Goal: Information Seeking & Learning: Understand process/instructions

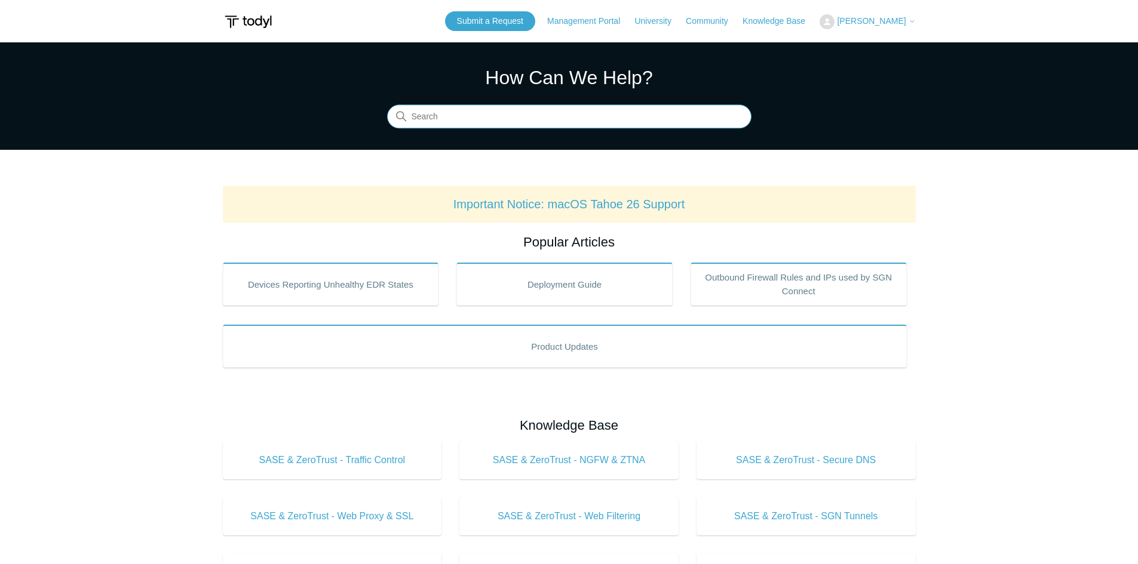
click at [472, 110] on input "Search" at bounding box center [569, 117] width 364 height 24
type input "high latency and jitter"
click at [550, 115] on input "Search" at bounding box center [569, 117] width 364 height 24
type input "high latency"
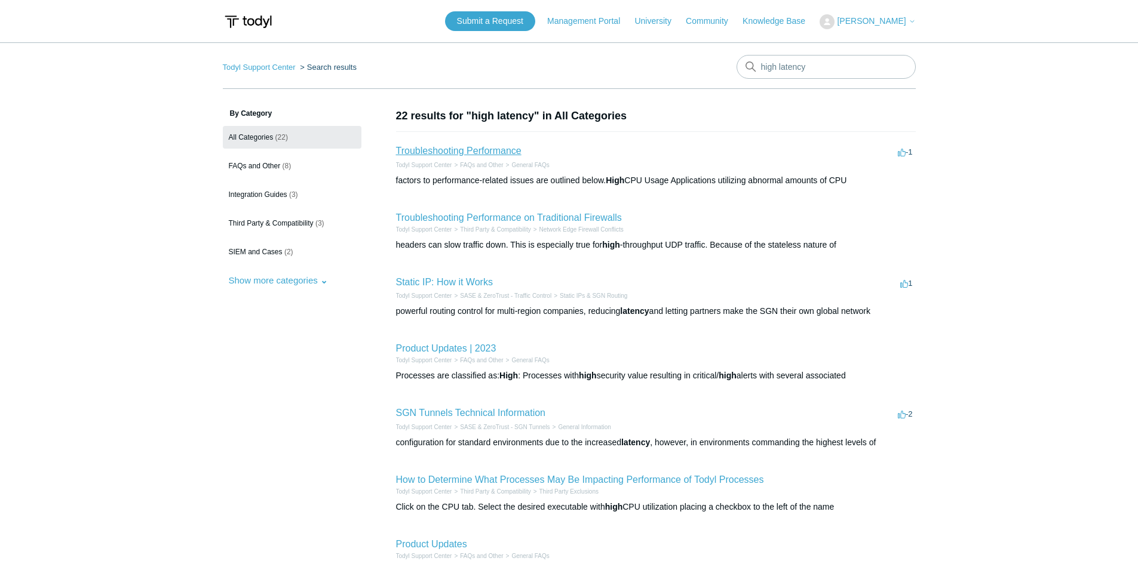
click at [455, 155] on link "Troubleshooting Performance" at bounding box center [458, 151] width 125 height 10
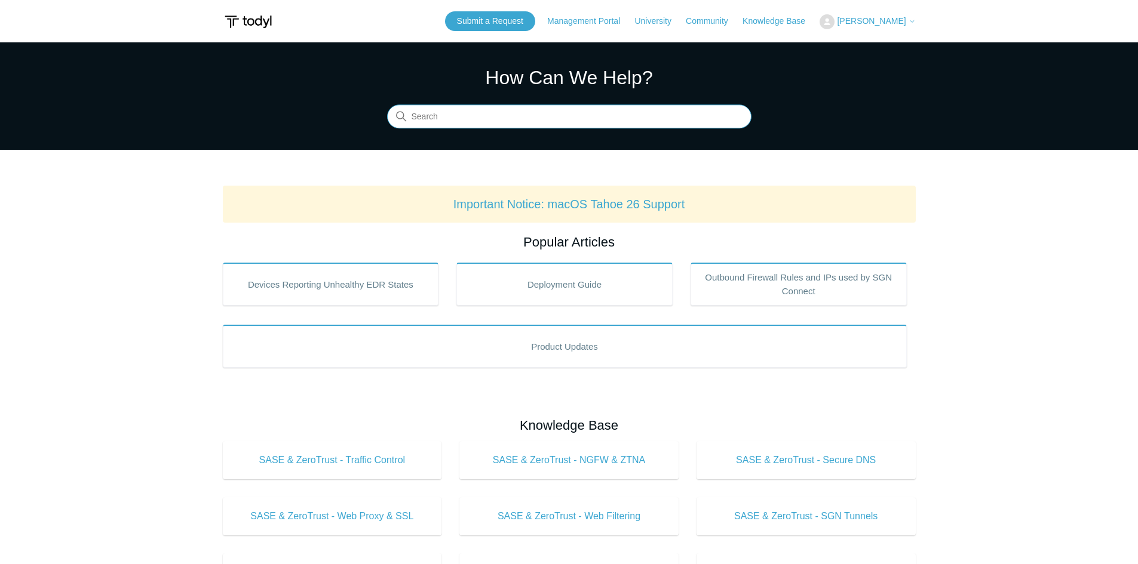
click at [460, 116] on input "Search" at bounding box center [569, 117] width 364 height 24
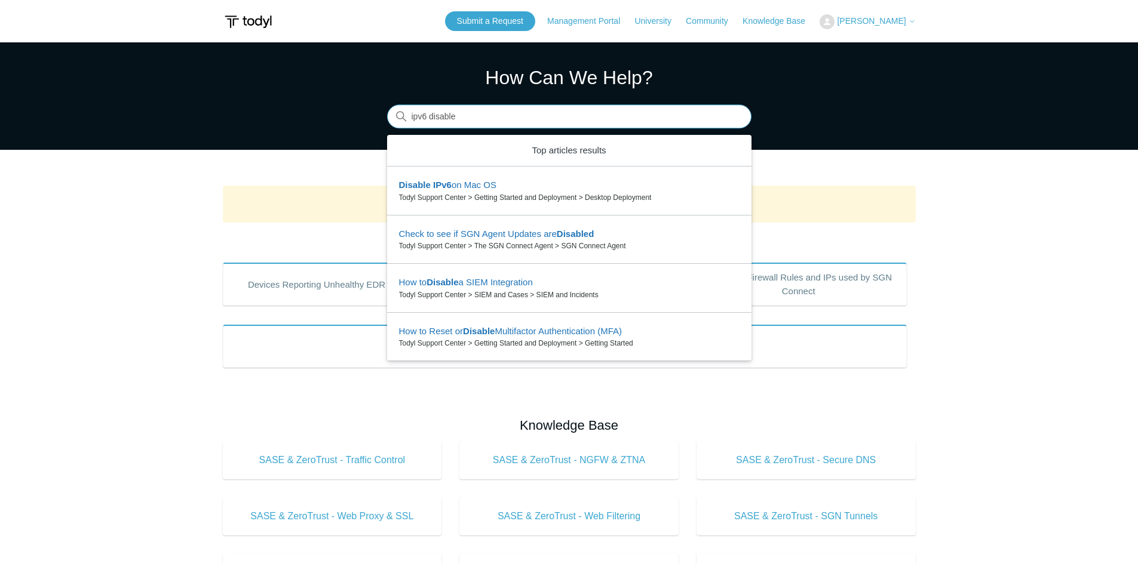
type input "ipv6 disable"
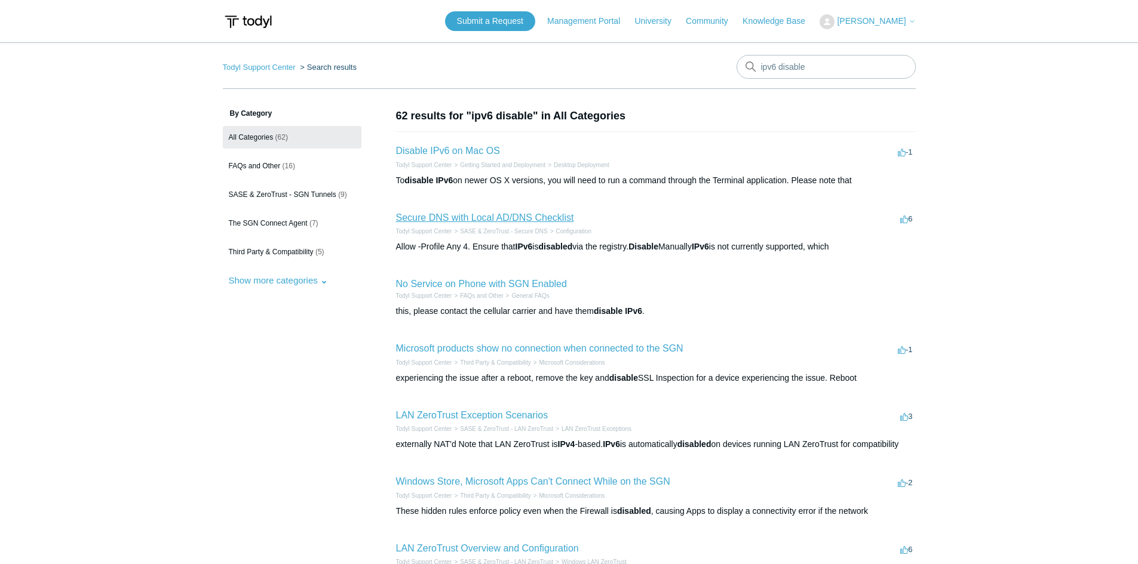
click at [514, 218] on link "Secure DNS with Local AD/DNS Checklist" at bounding box center [485, 218] width 178 height 10
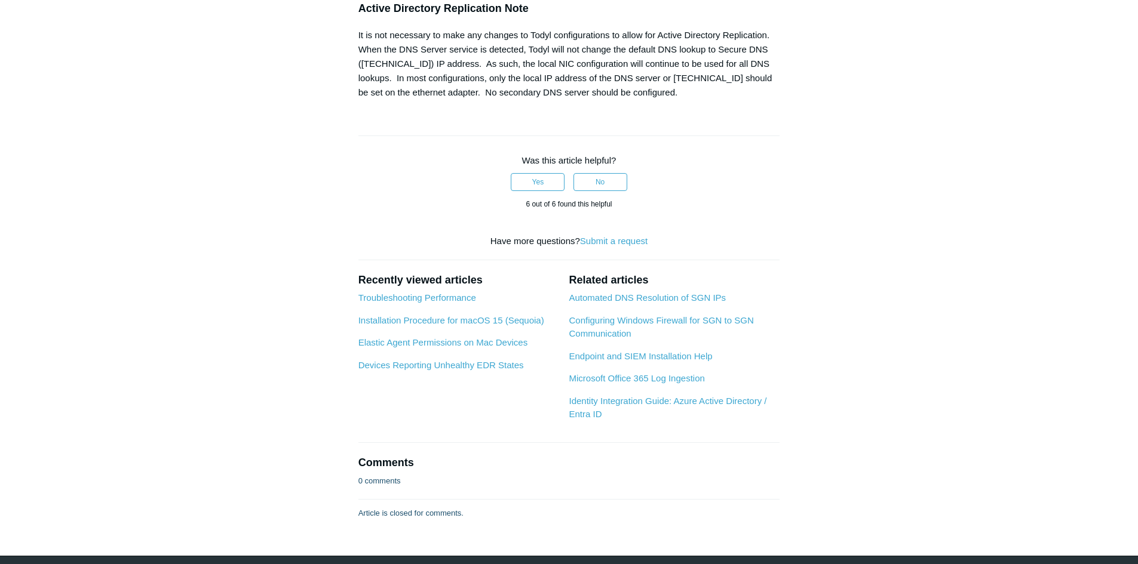
scroll to position [1374, 0]
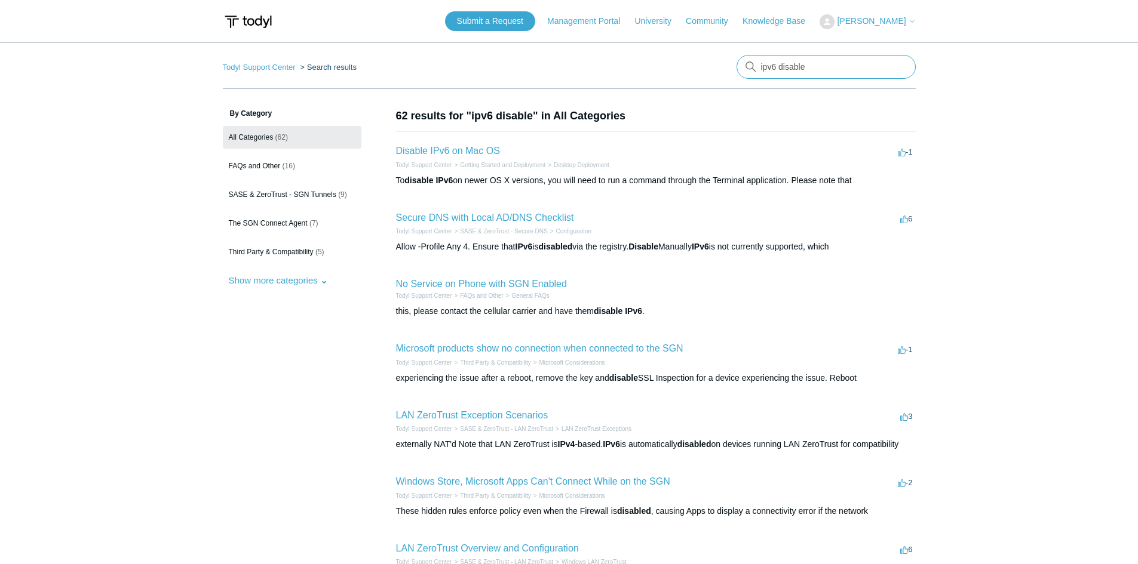
drag, startPoint x: 812, startPoint y: 68, endPoint x: 778, endPoint y: 72, distance: 33.7
click at [778, 72] on input "ipv6 disable" at bounding box center [825, 67] width 179 height 24
type input "ipv6"
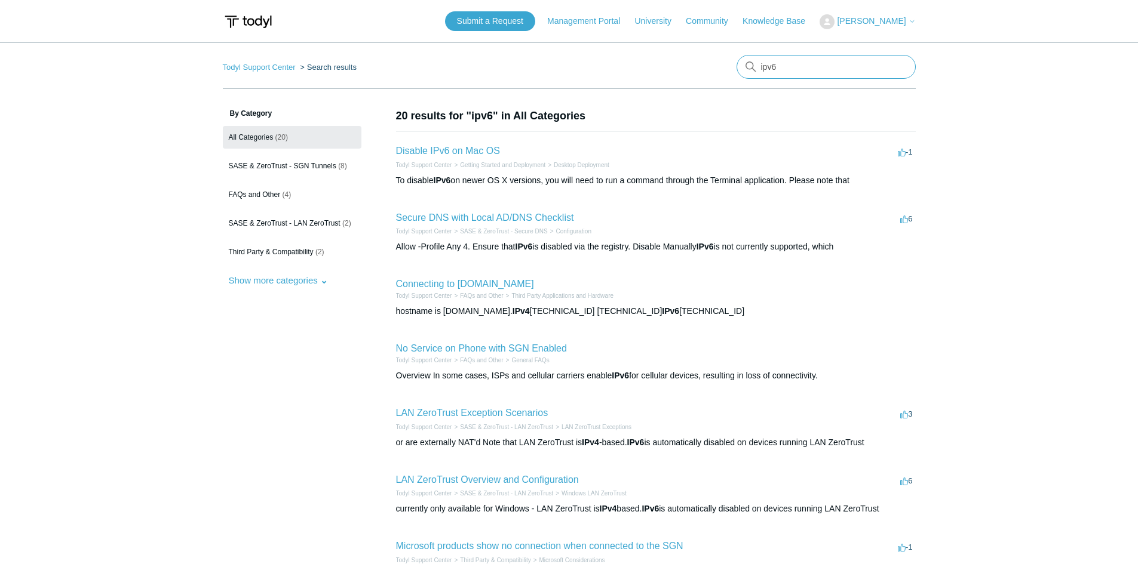
click at [788, 59] on input "ipv6" at bounding box center [825, 67] width 179 height 24
type input "ipv6 windows"
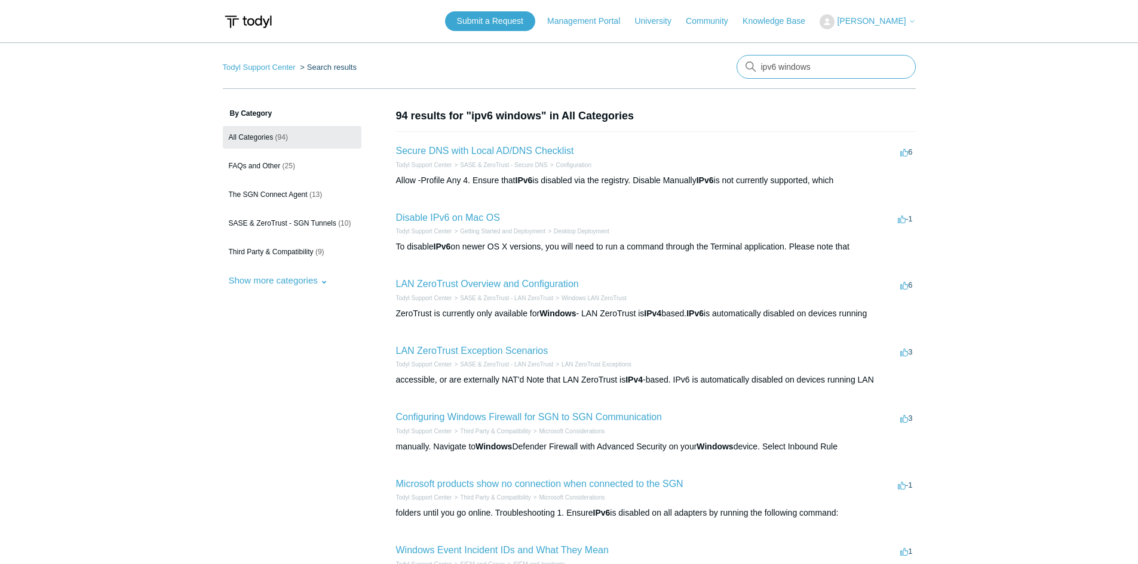
drag, startPoint x: 833, startPoint y: 62, endPoint x: 780, endPoint y: 62, distance: 53.2
click at [780, 62] on input "ipv6 windows" at bounding box center [825, 67] width 179 height 24
type input "ipv6 isp"
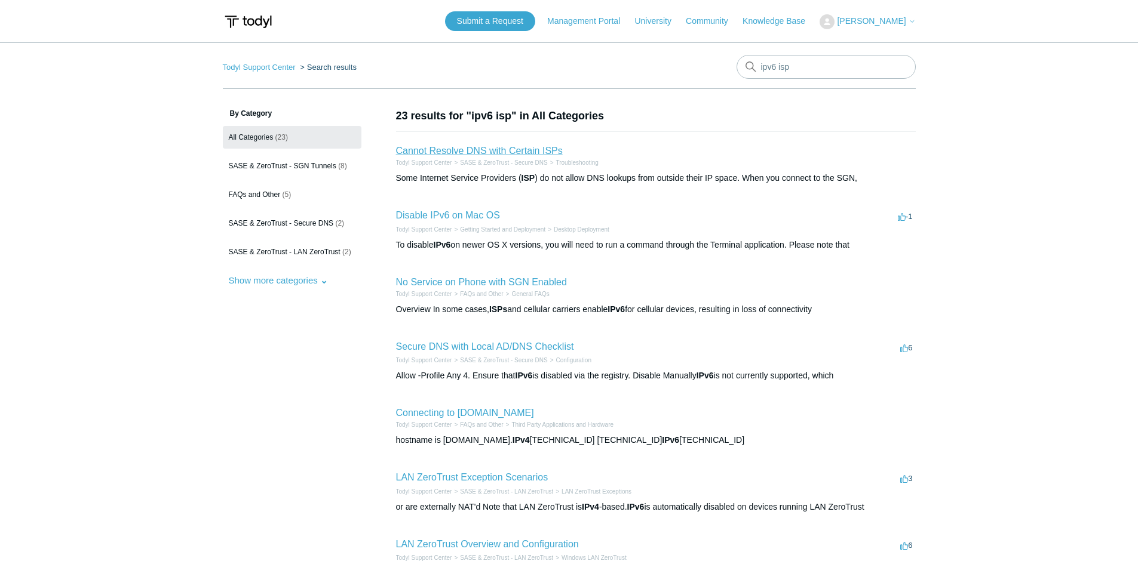
click at [511, 150] on link "Cannot Resolve DNS with Certain ISPs" at bounding box center [479, 151] width 167 height 10
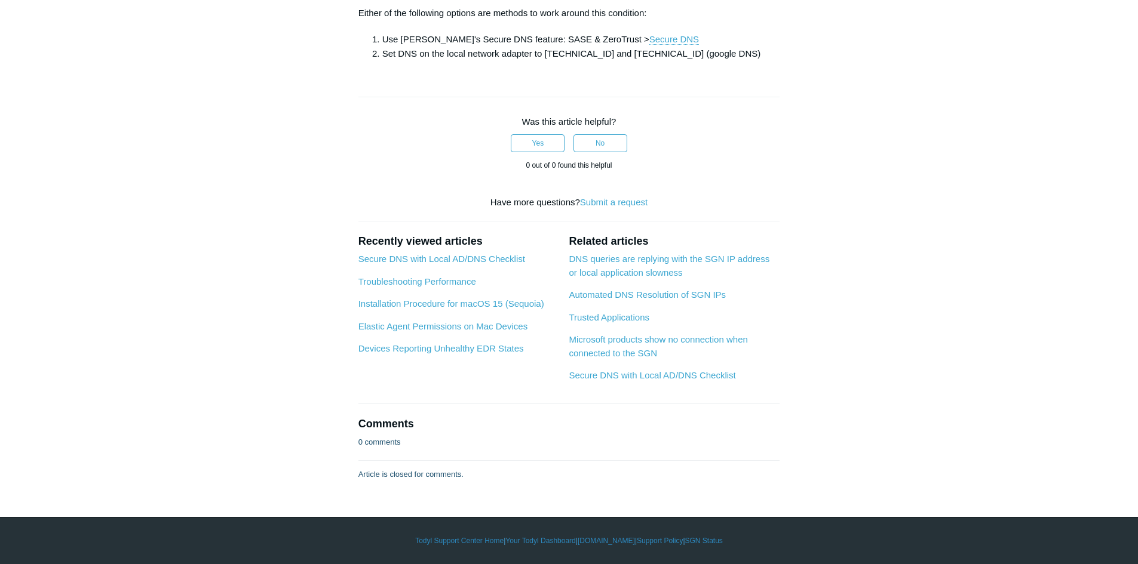
scroll to position [597, 0]
click at [401, 278] on link "Troubleshooting Performance" at bounding box center [417, 282] width 118 height 10
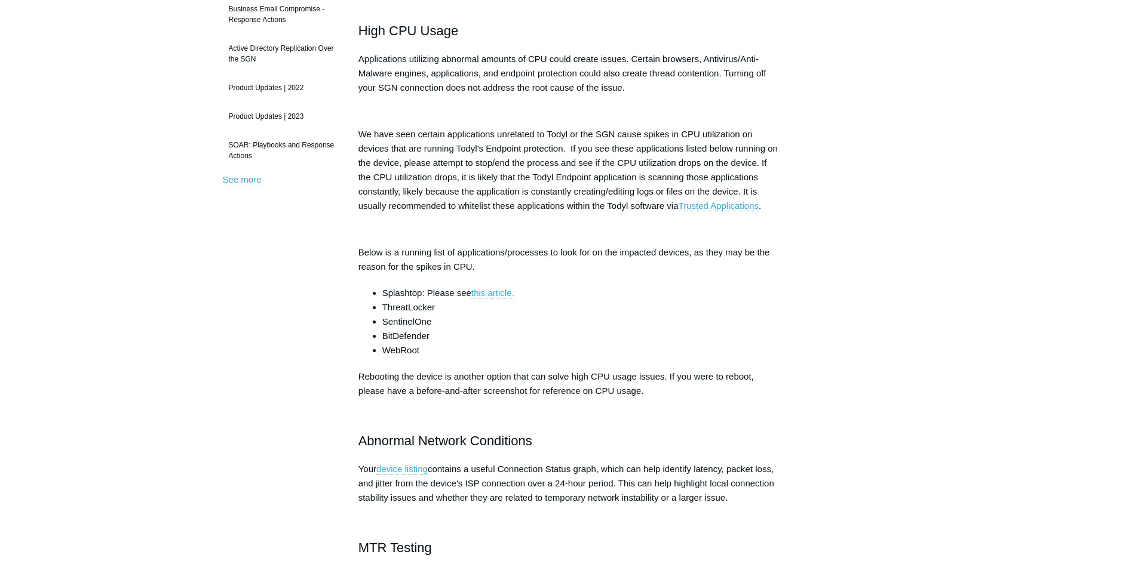
scroll to position [478, 0]
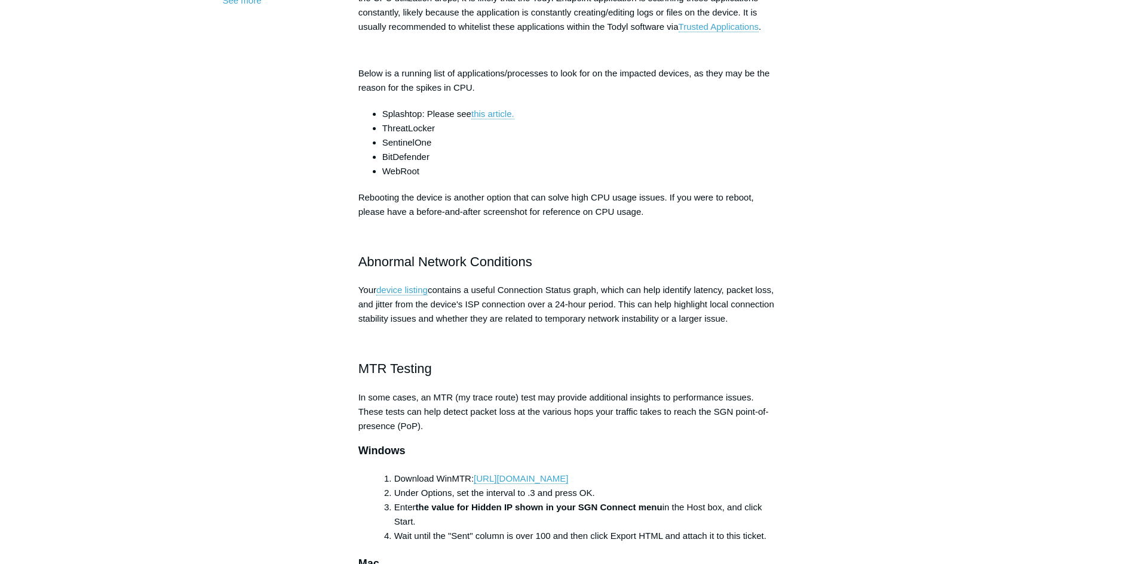
click at [388, 284] on p "Your device listing contains a useful Connection Status graph, which can help i…" at bounding box center [569, 304] width 422 height 43
click at [398, 290] on link "device listing" at bounding box center [401, 290] width 51 height 11
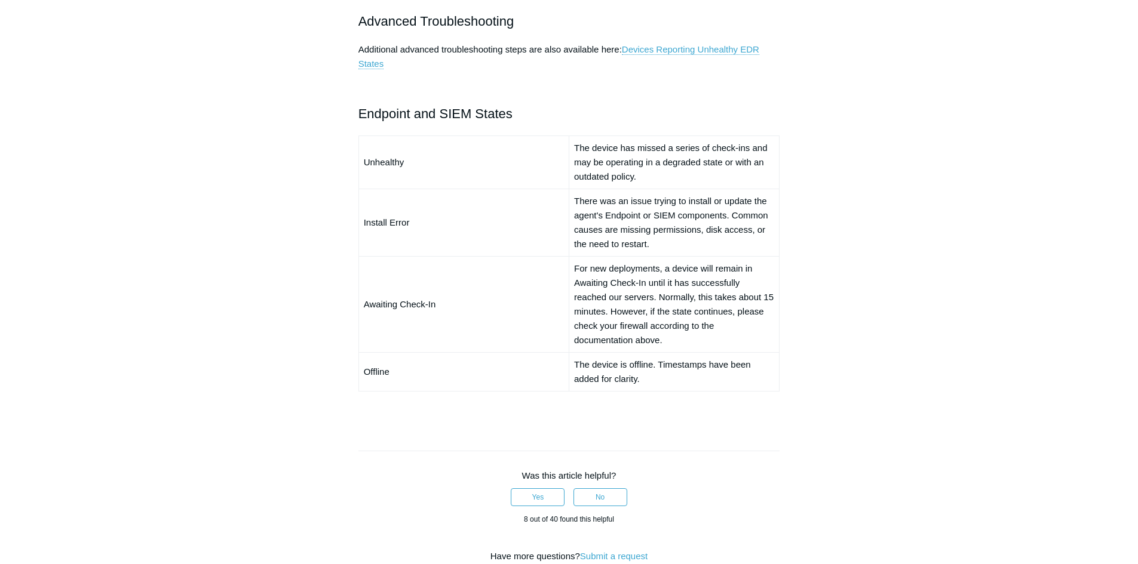
scroll to position [717, 0]
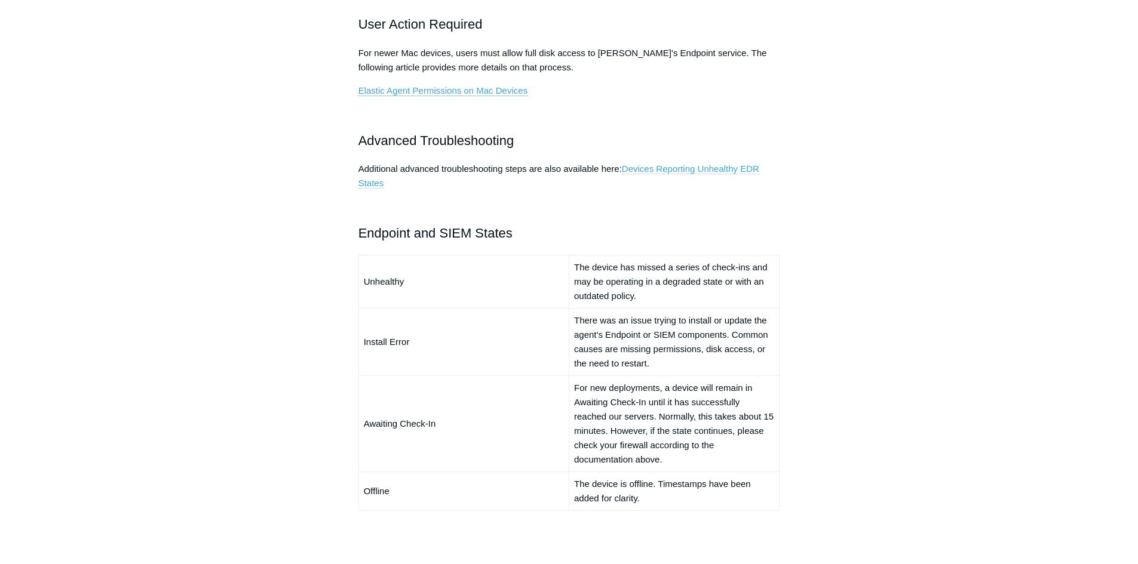
click at [644, 173] on link "Devices Reporting Unhealthy EDR States" at bounding box center [558, 176] width 401 height 25
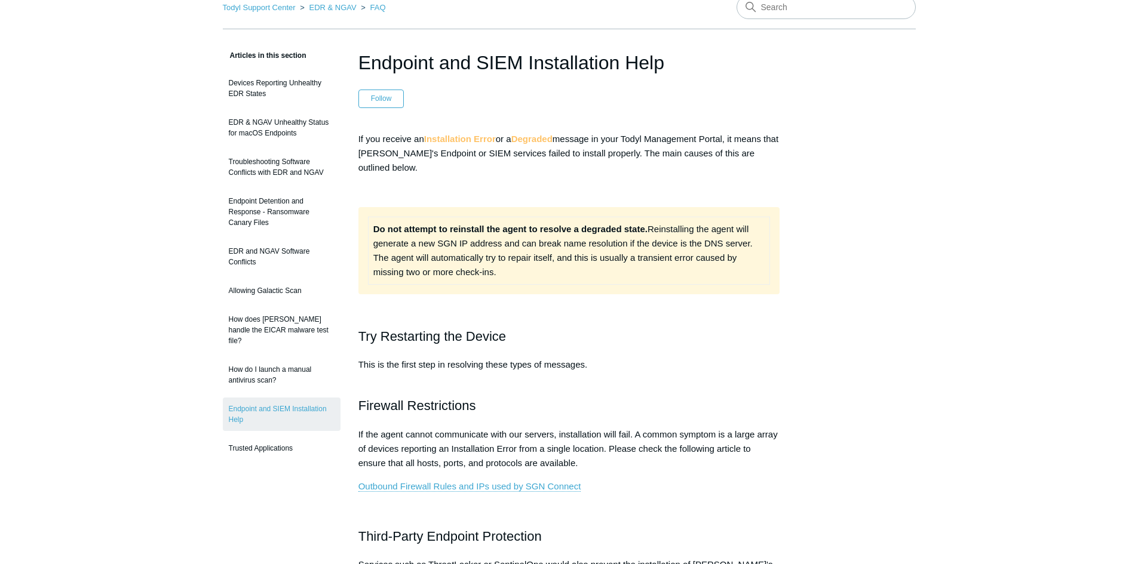
scroll to position [0, 0]
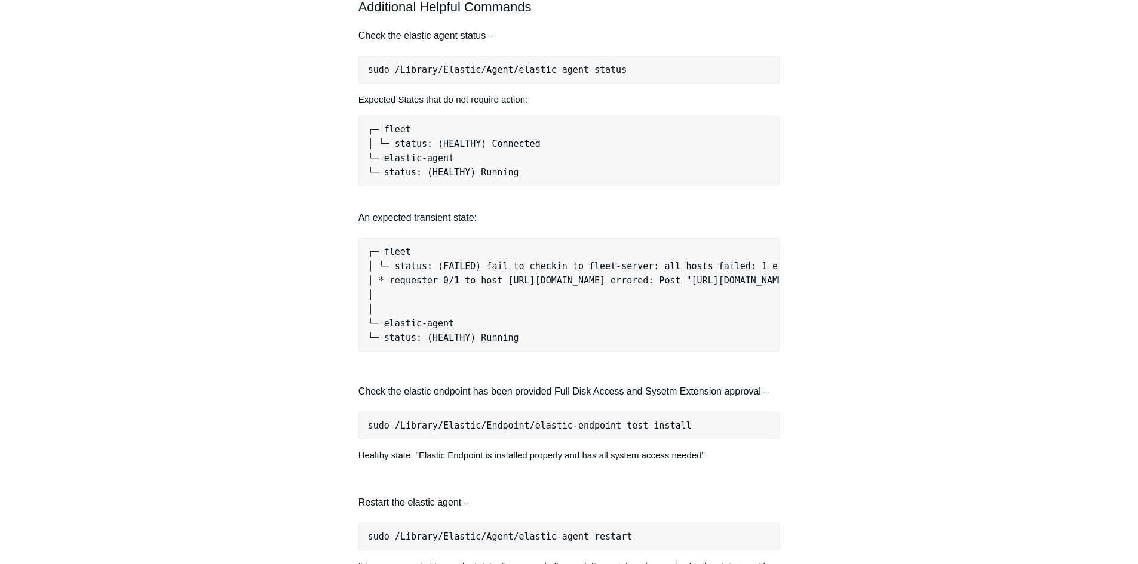
scroll to position [1254, 0]
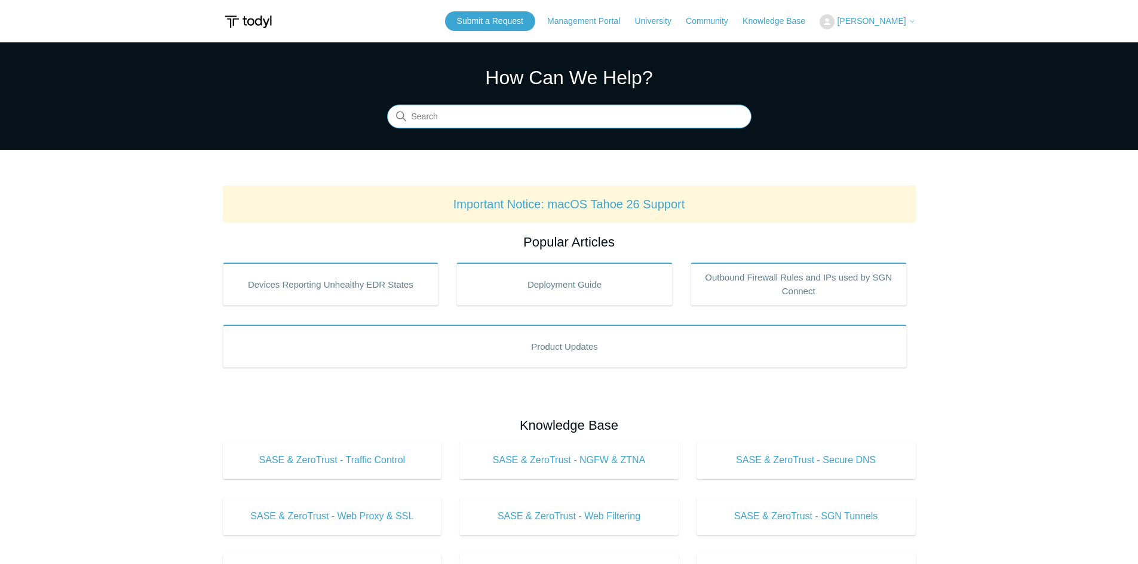
click at [446, 118] on input "Search" at bounding box center [569, 117] width 364 height 24
click at [476, 111] on input "Search" at bounding box center [569, 117] width 364 height 24
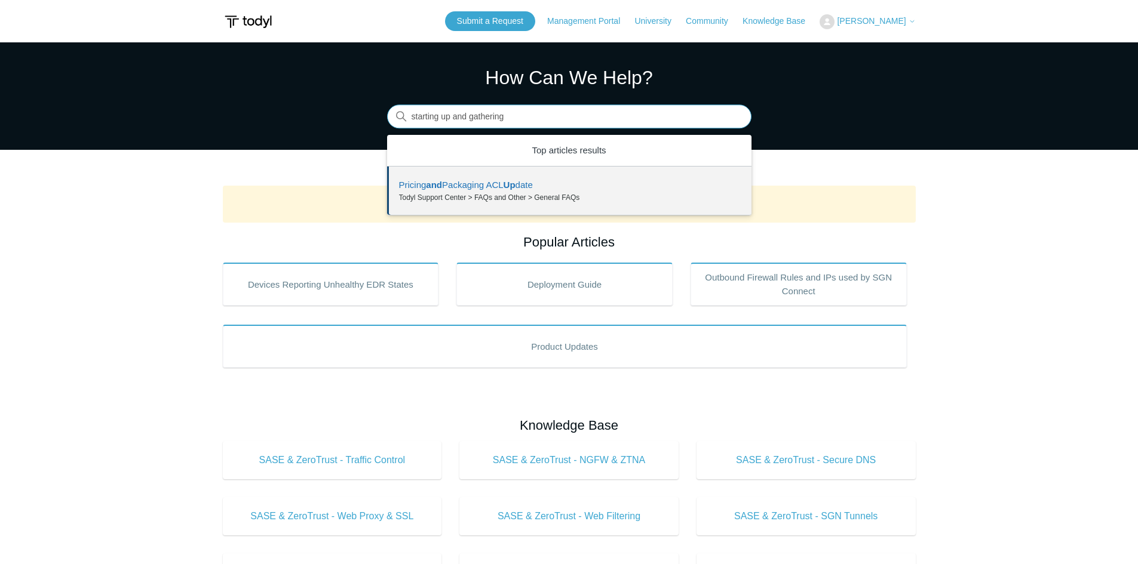
type input "starting up and gathering"
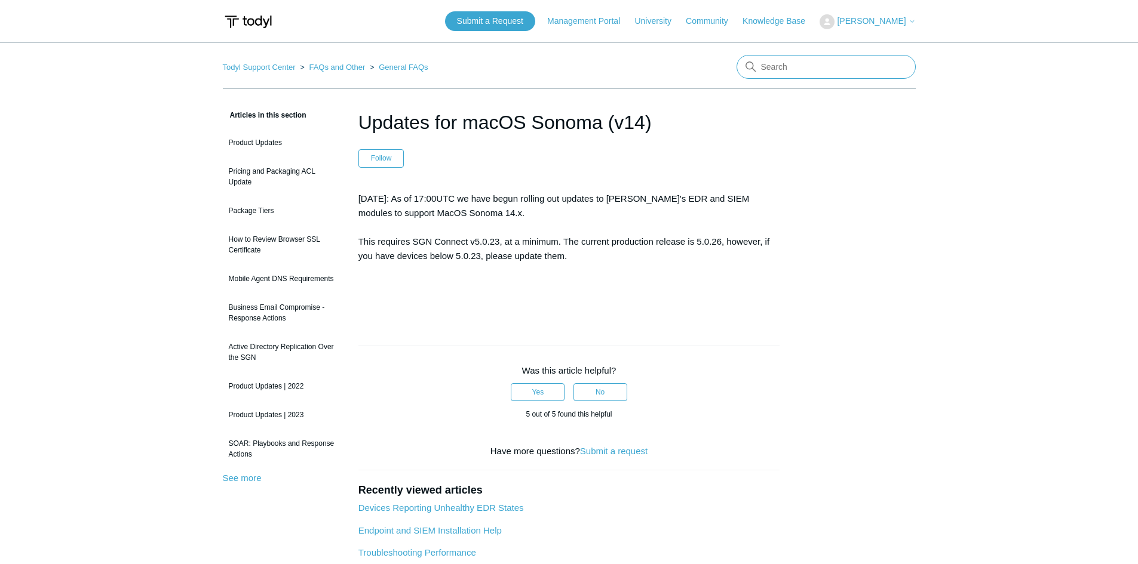
click at [769, 63] on input "Search" at bounding box center [825, 67] width 179 height 24
type input "starting up and gathering"
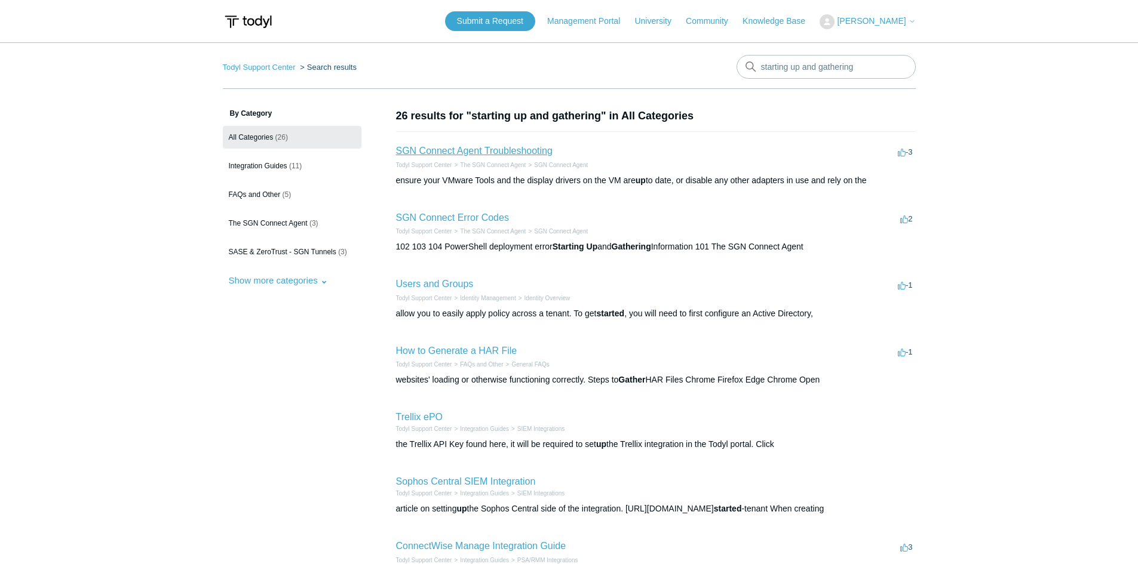
click at [517, 148] on link "SGN Connect Agent Troubleshooting" at bounding box center [474, 151] width 156 height 10
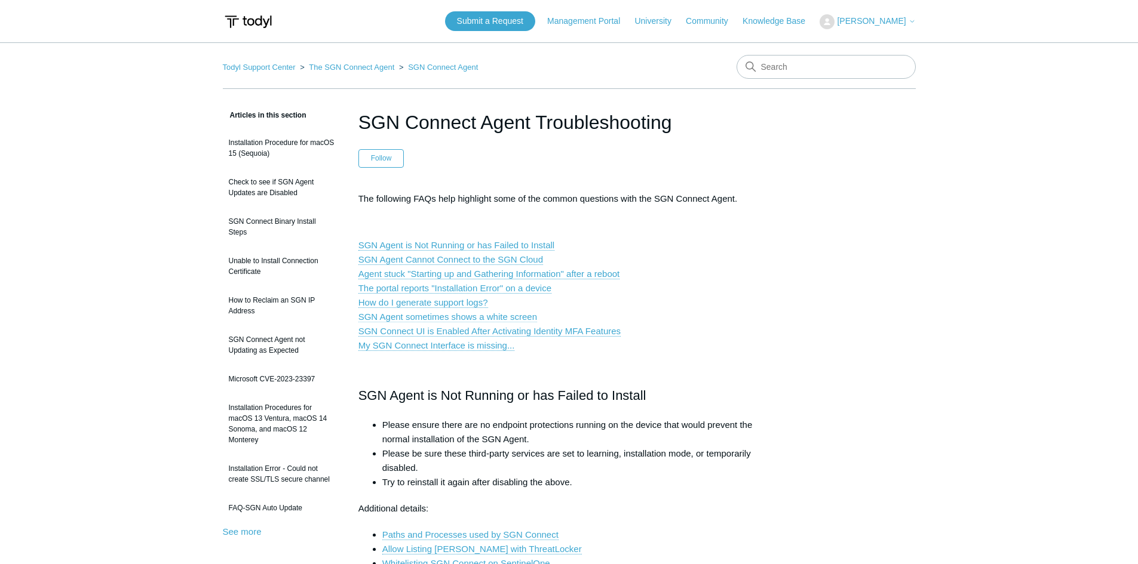
scroll to position [60, 0]
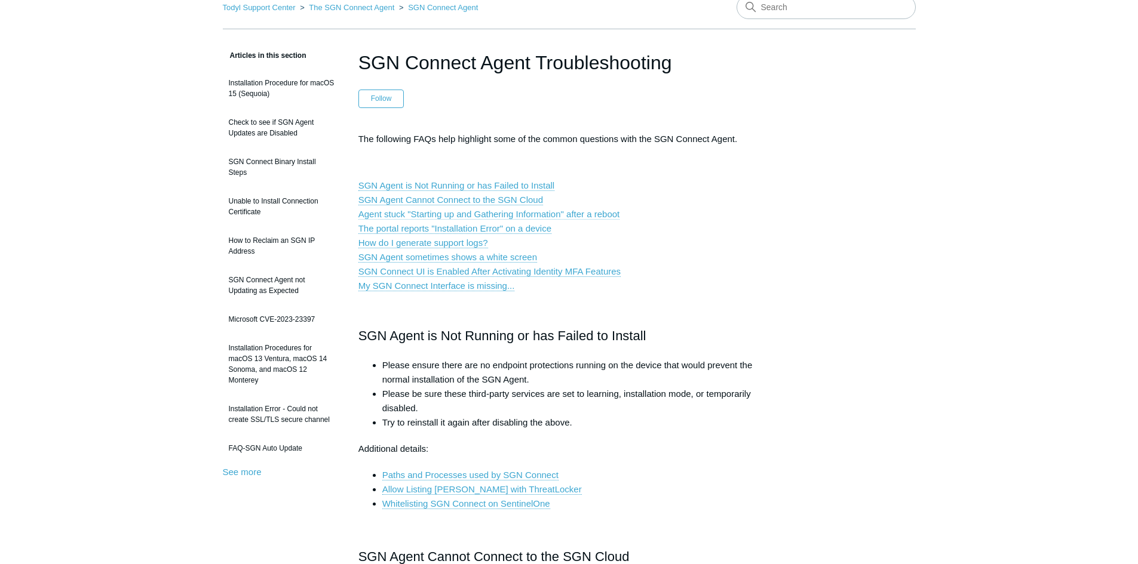
click at [442, 214] on link "Agent stuck "Starting up and Gathering Information" after a reboot" at bounding box center [489, 214] width 262 height 11
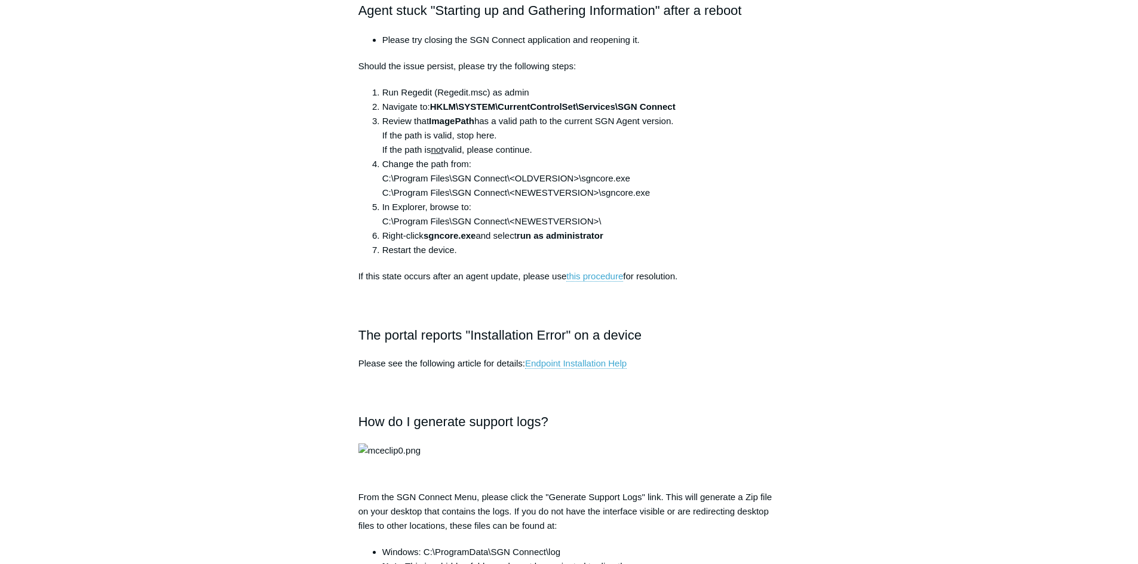
scroll to position [686, 0]
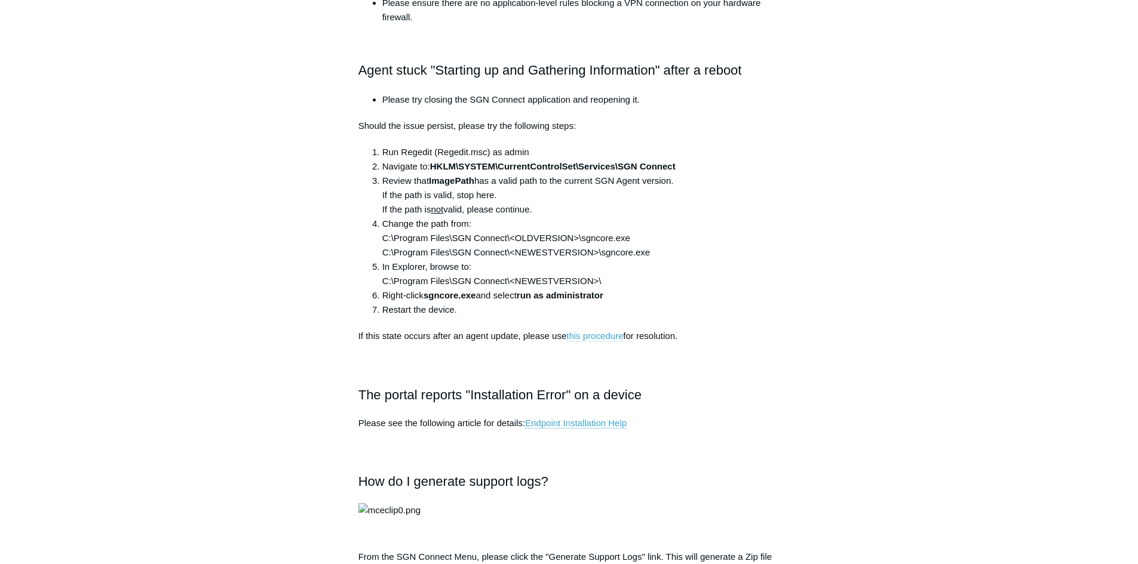
click at [610, 336] on link "this procedure" at bounding box center [594, 336] width 57 height 11
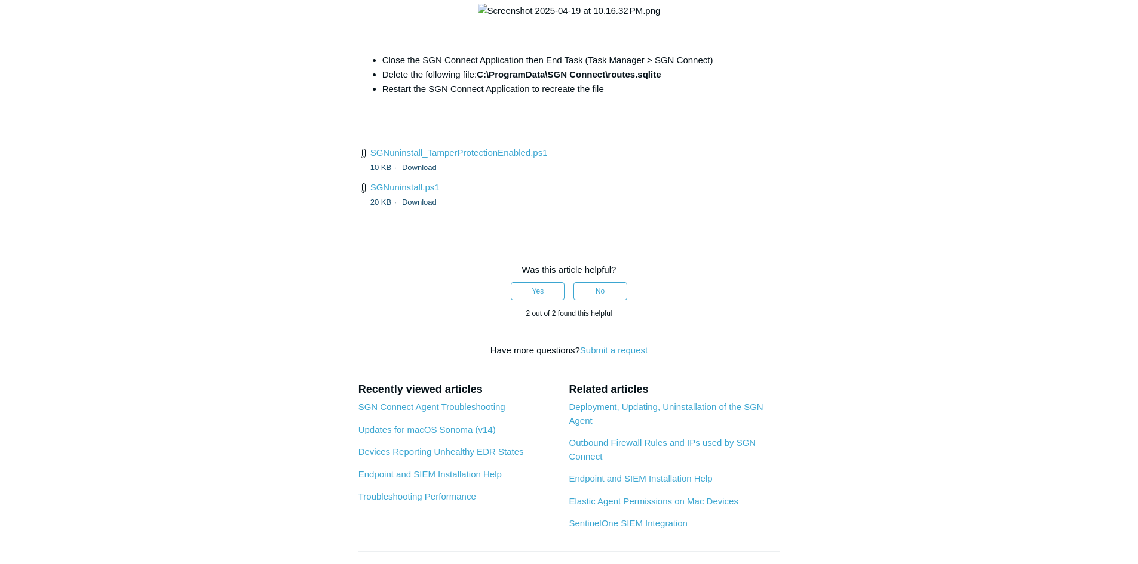
scroll to position [4612, 0]
copy strong "C:\ProgramData\SGN Connect\"
drag, startPoint x: 481, startPoint y: 260, endPoint x: 609, endPoint y: 260, distance: 127.8
click at [609, 79] on strong "C:\ProgramData\SGN Connect\routes.sqlite" at bounding box center [569, 74] width 184 height 10
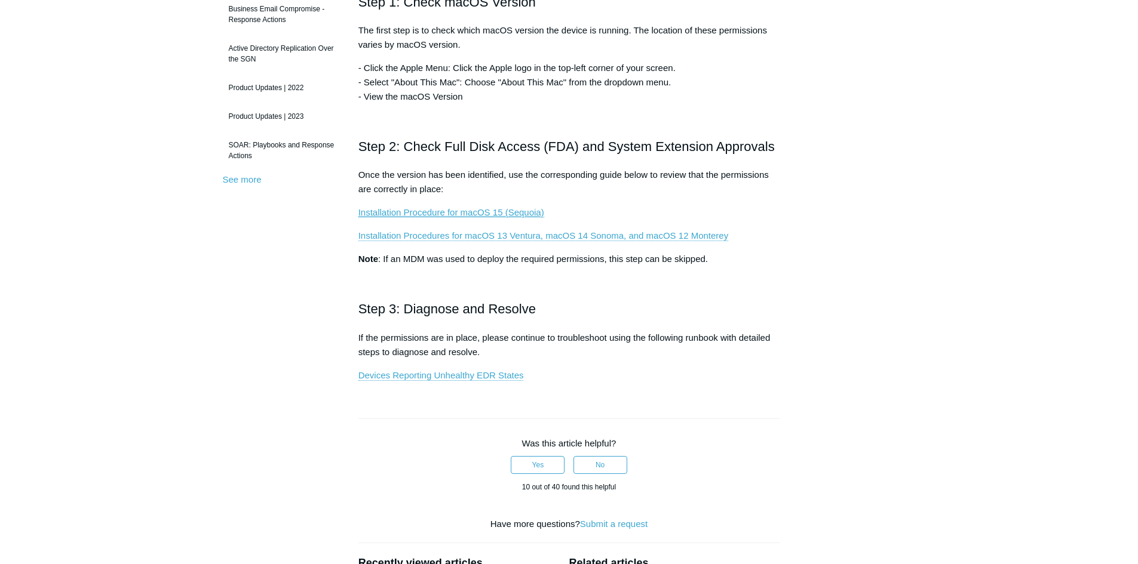
scroll to position [239, 0]
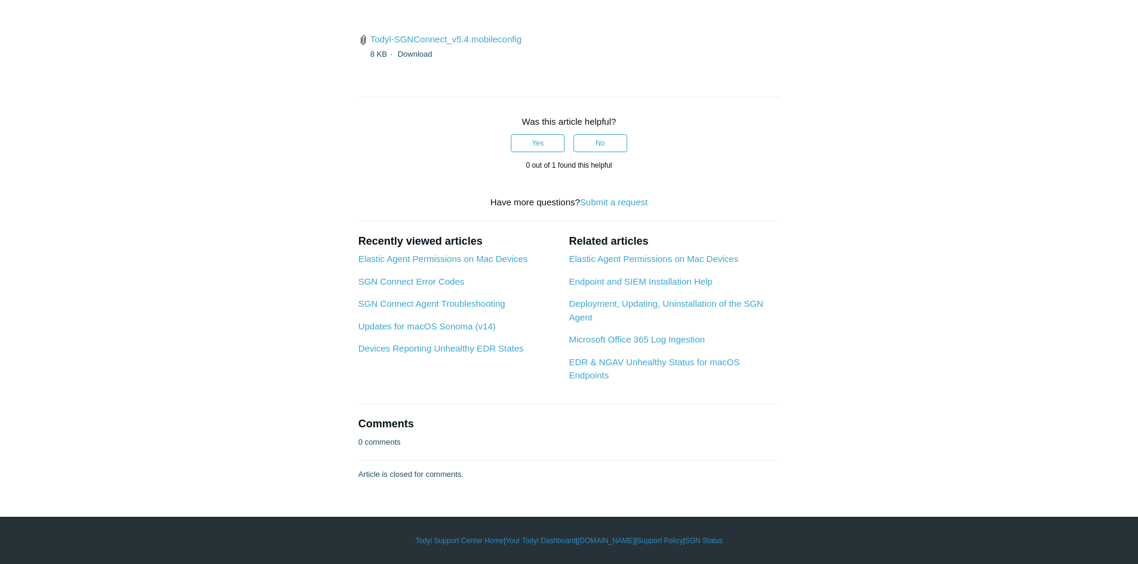
scroll to position [2150, 0]
